Goal: Task Accomplishment & Management: Complete application form

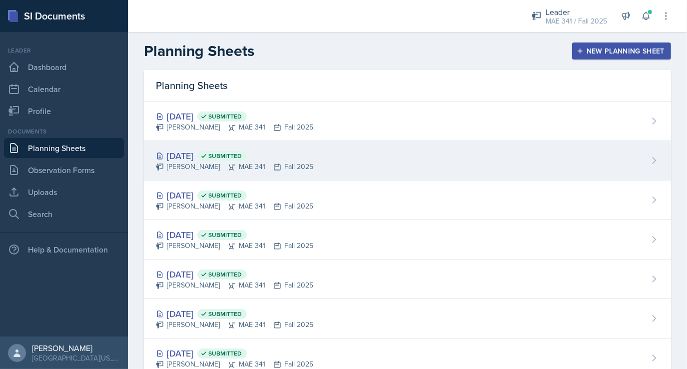
click at [219, 154] on div "[DATE] Submitted" at bounding box center [234, 155] width 157 height 13
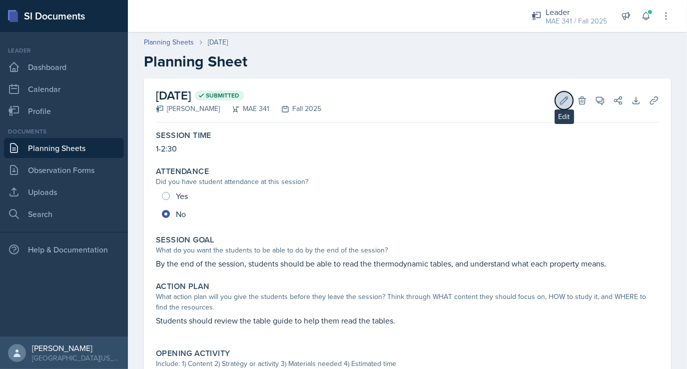
click at [564, 99] on button "Edit" at bounding box center [564, 100] width 18 height 18
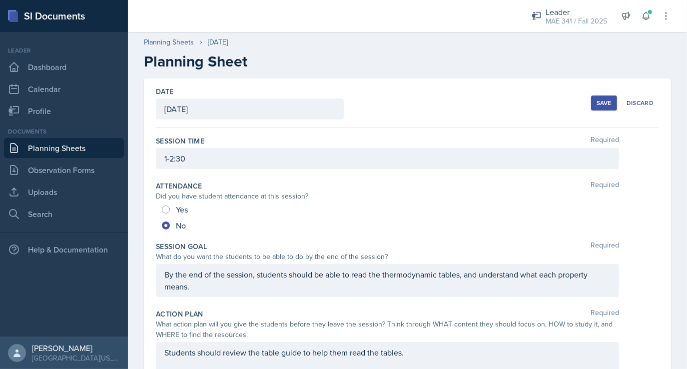
click at [230, 107] on div "[DATE]" at bounding box center [250, 108] width 188 height 21
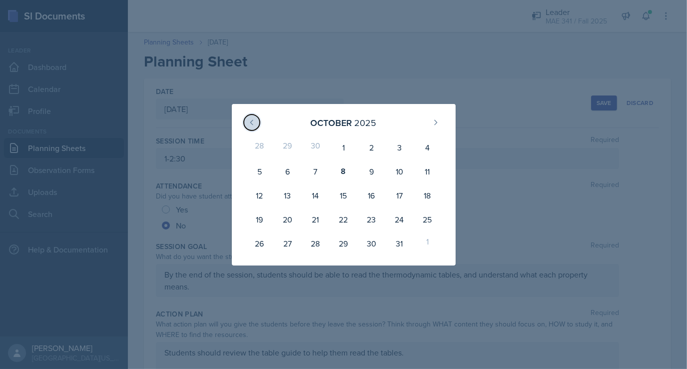
click at [250, 122] on icon at bounding box center [251, 122] width 2 height 4
click at [292, 218] on div "22" at bounding box center [287, 219] width 28 height 24
type input "[DATE]"
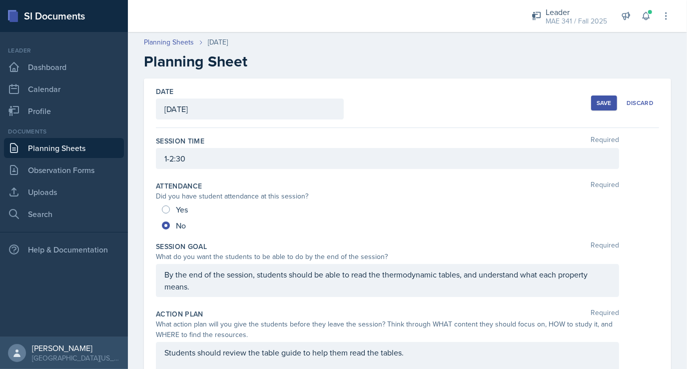
click at [600, 108] on button "Save" at bounding box center [604, 102] width 26 height 15
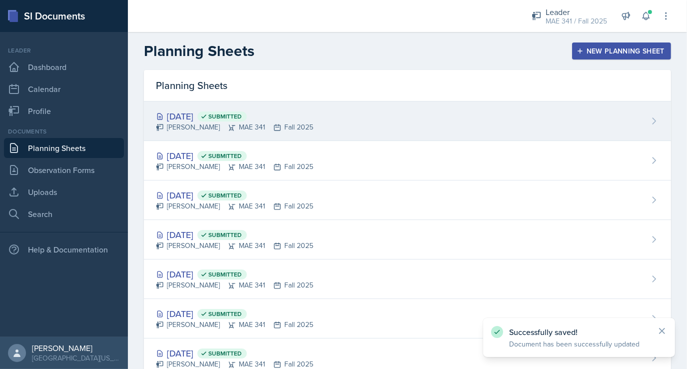
click at [204, 116] on div "[DATE] Submitted" at bounding box center [234, 115] width 157 height 13
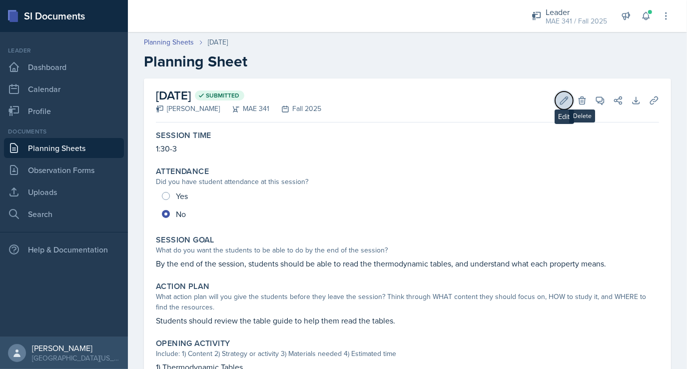
click at [563, 103] on button "Edit" at bounding box center [564, 100] width 18 height 18
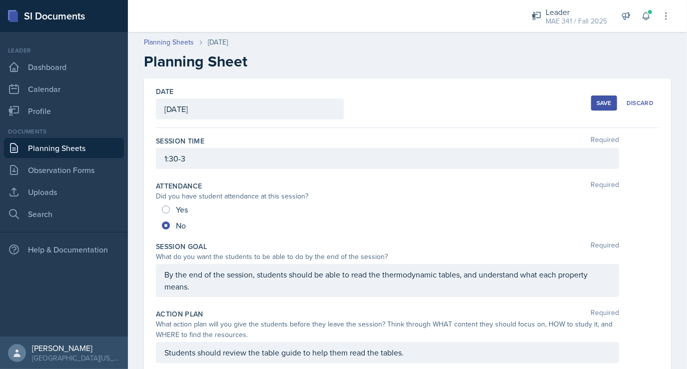
click at [246, 111] on div "[DATE]" at bounding box center [250, 108] width 188 height 21
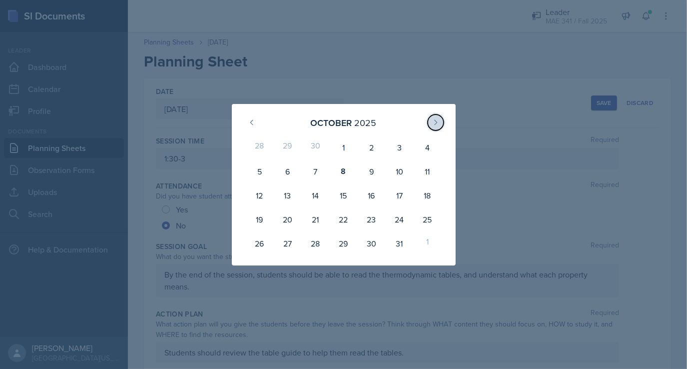
click at [440, 121] on button at bounding box center [435, 122] width 16 height 16
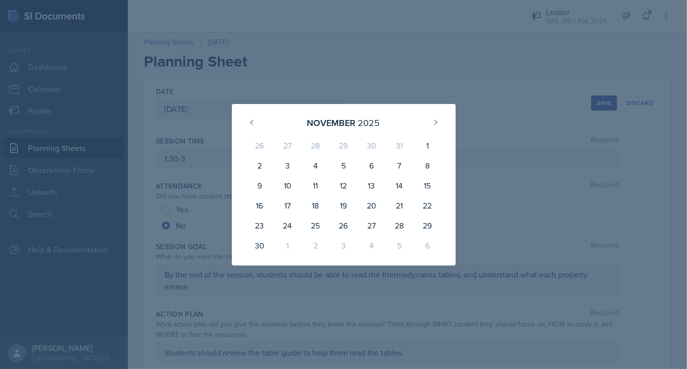
click at [232, 111] on div "[DATE] 26 27 28 29 30 31 1 2 3 4 5 6 7 8 9 10 11 12 13 14 15 16 17 18 19 20 21 …" at bounding box center [344, 184] width 224 height 161
click at [253, 122] on icon at bounding box center [252, 122] width 8 height 8
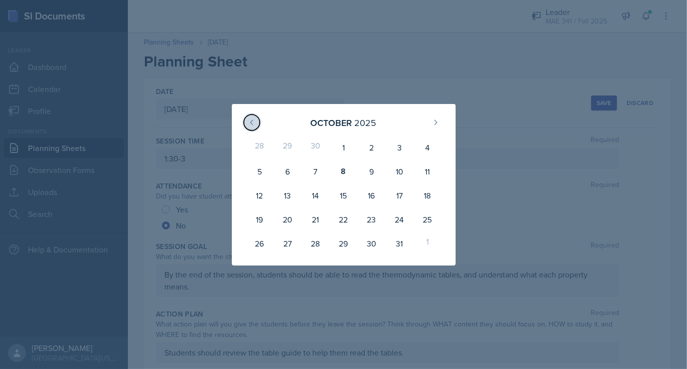
click at [253, 122] on icon at bounding box center [252, 122] width 8 height 8
click at [343, 221] on div "24" at bounding box center [343, 219] width 28 height 24
type input "[DATE]"
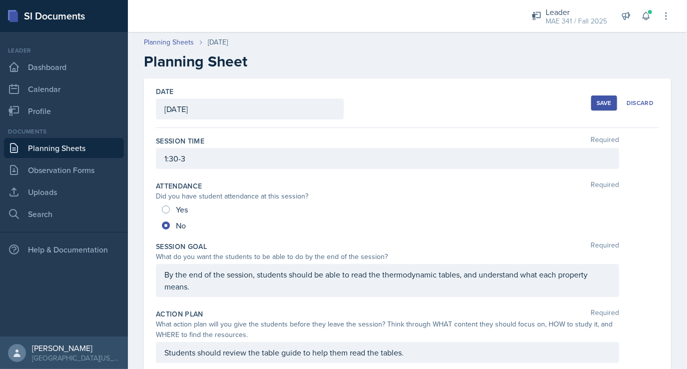
click at [591, 104] on button "Save" at bounding box center [604, 102] width 26 height 15
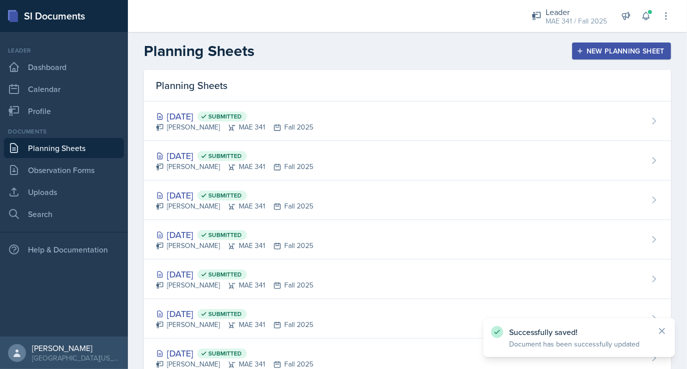
click at [609, 53] on div "New Planning Sheet" at bounding box center [621, 51] width 86 height 8
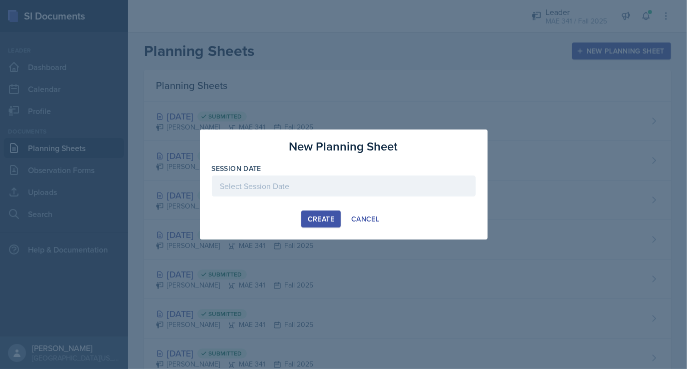
click at [297, 187] on div at bounding box center [344, 185] width 264 height 21
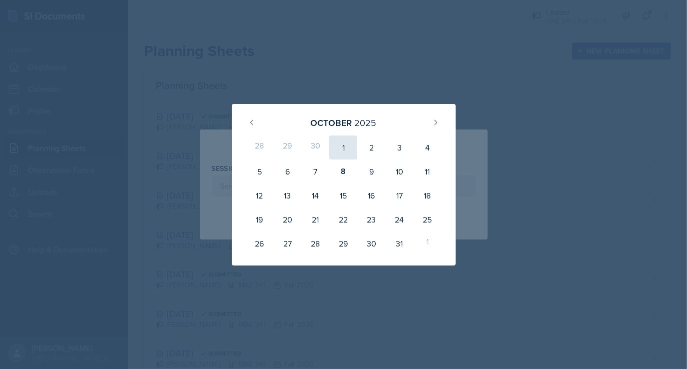
click at [347, 149] on div "1" at bounding box center [343, 147] width 28 height 24
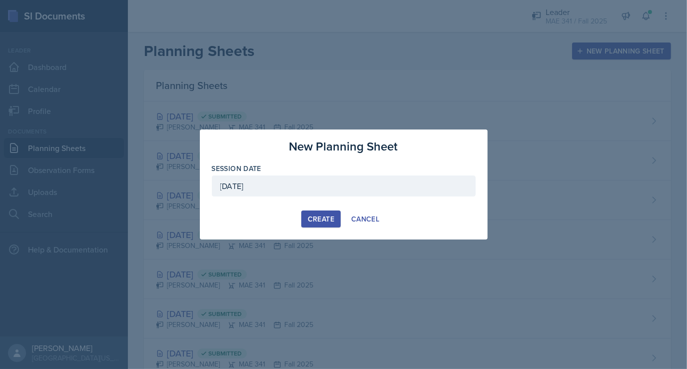
click at [296, 187] on div "[DATE]" at bounding box center [344, 185] width 264 height 21
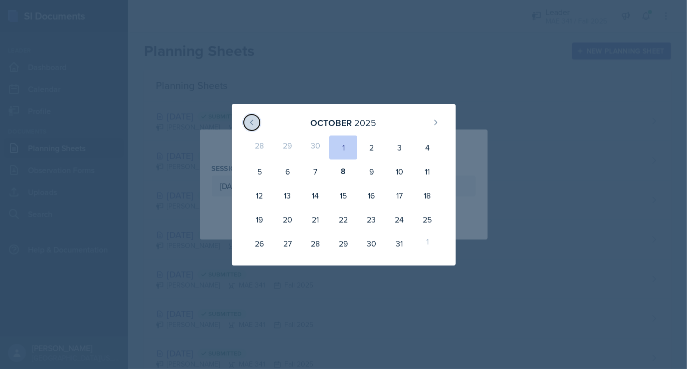
click at [252, 121] on icon at bounding box center [252, 122] width 8 height 8
click at [284, 245] on div "29" at bounding box center [287, 243] width 28 height 24
type input "[DATE]"
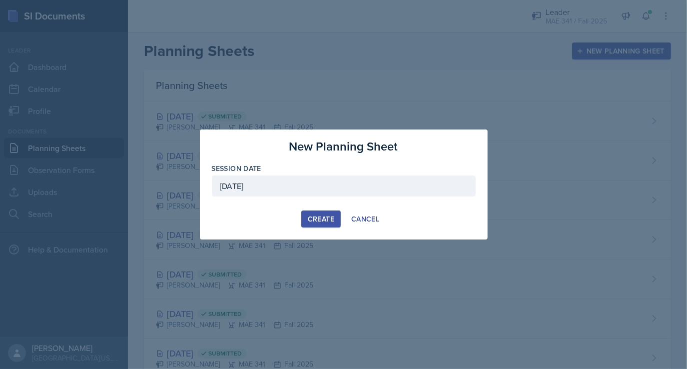
click at [307, 227] on div "New Planning Sheet Session Date [DATE] [DATE] 31 1 2 3 4 5 6 7 8 9 10 11 12 13 …" at bounding box center [344, 184] width 288 height 110
click at [312, 221] on div "Create" at bounding box center [321, 219] width 26 height 8
